Goal: Information Seeking & Learning: Learn about a topic

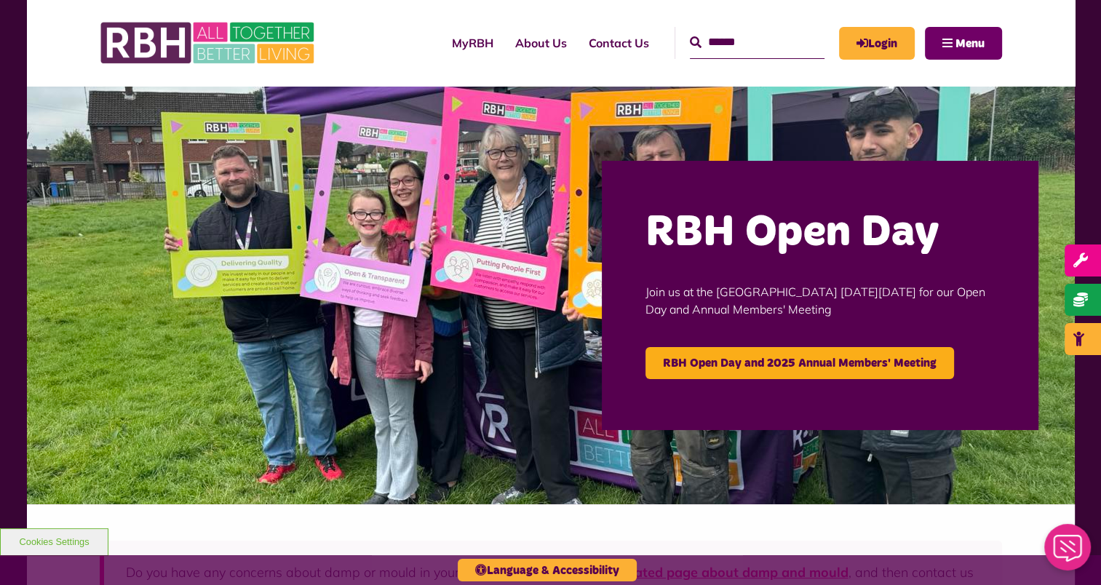
click at [947, 47] on button "Menu" at bounding box center [963, 43] width 77 height 33
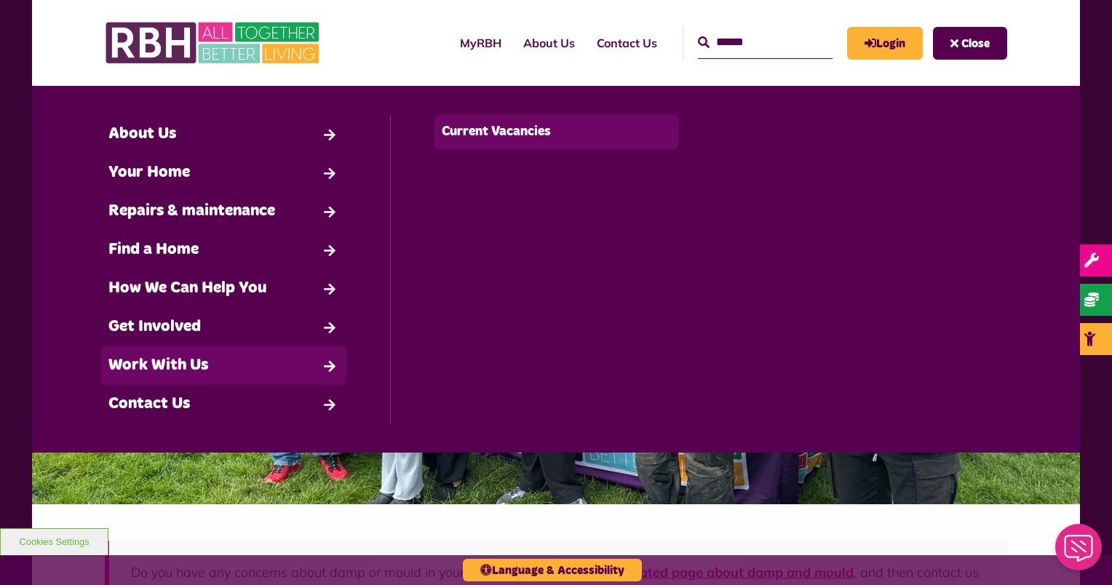
click at [480, 132] on link "Current Vacancies" at bounding box center [556, 132] width 245 height 34
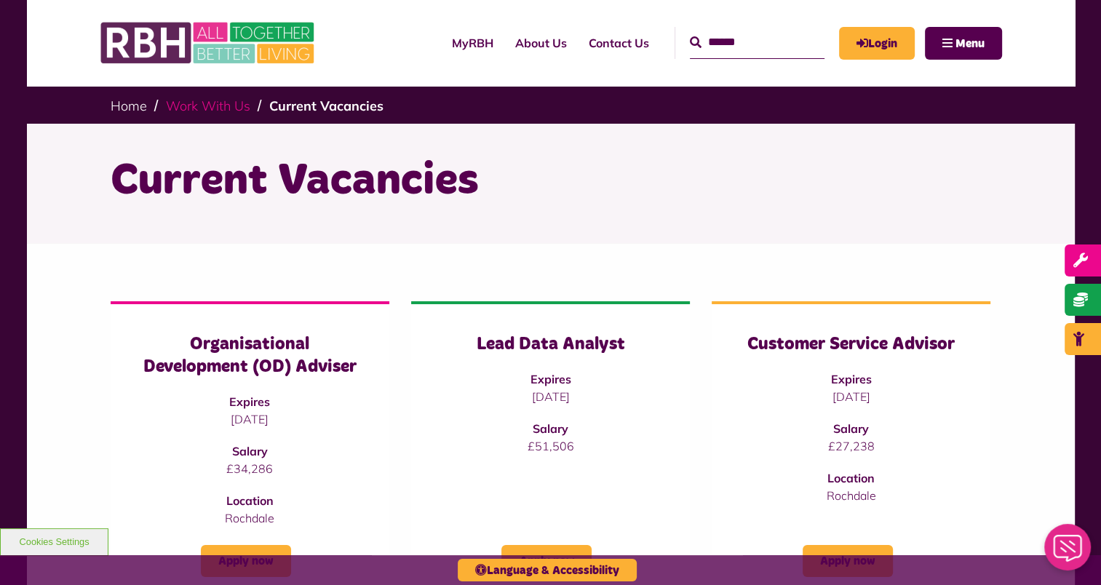
click at [213, 104] on link "Work With Us" at bounding box center [208, 106] width 84 height 17
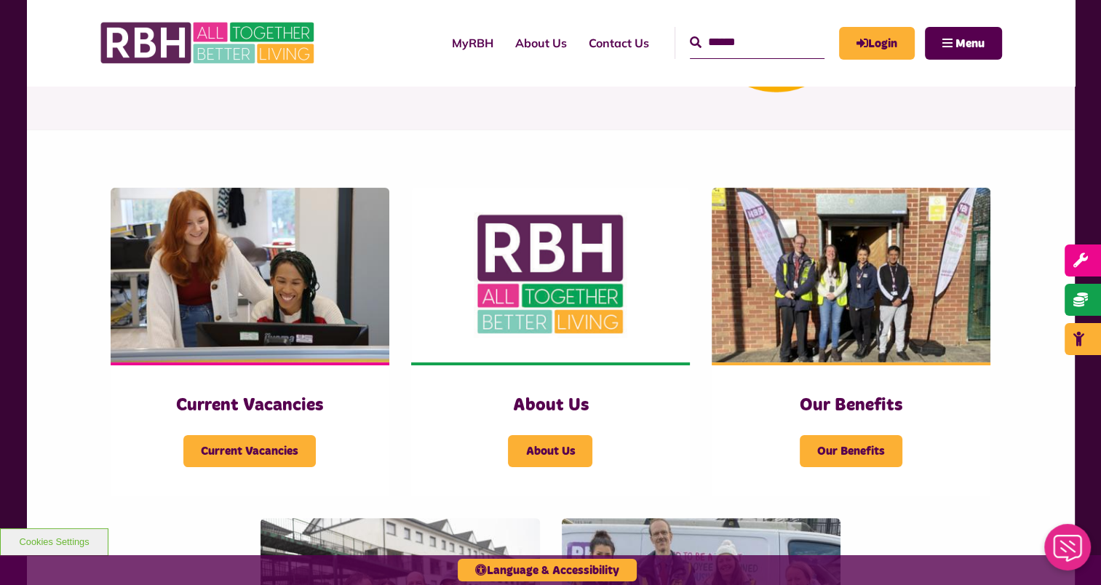
scroll to position [206, 0]
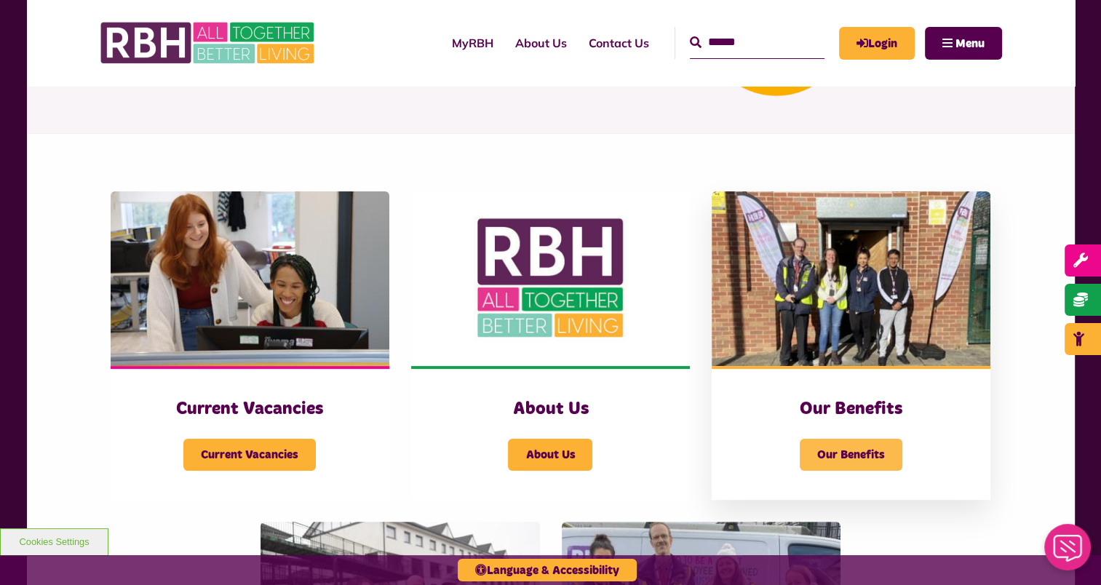
click at [830, 454] on span "Our Benefits" at bounding box center [851, 455] width 103 height 32
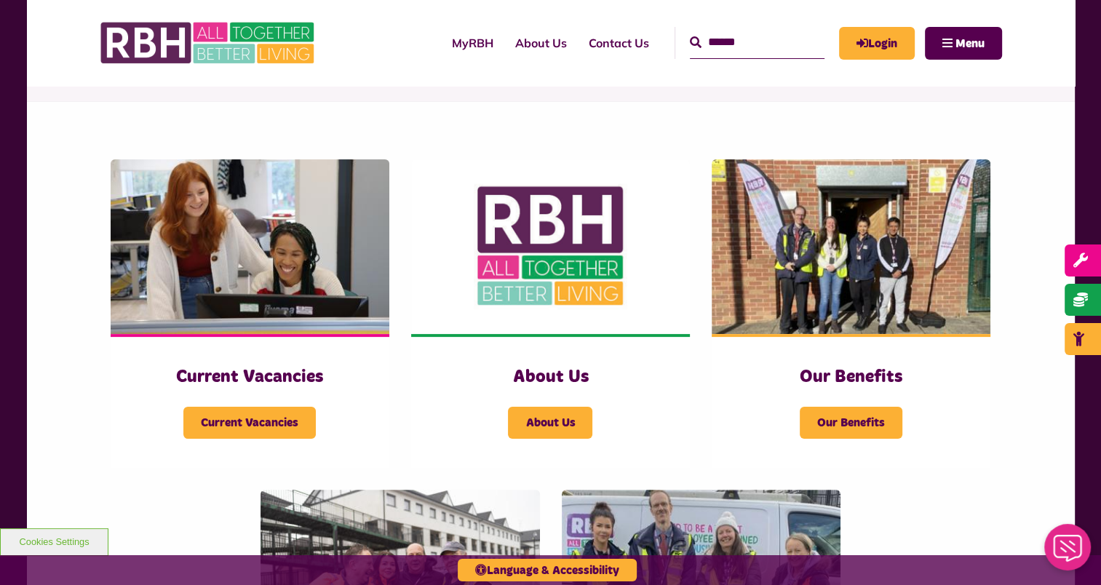
scroll to position [133, 0]
